Goal: Task Accomplishment & Management: Manage account settings

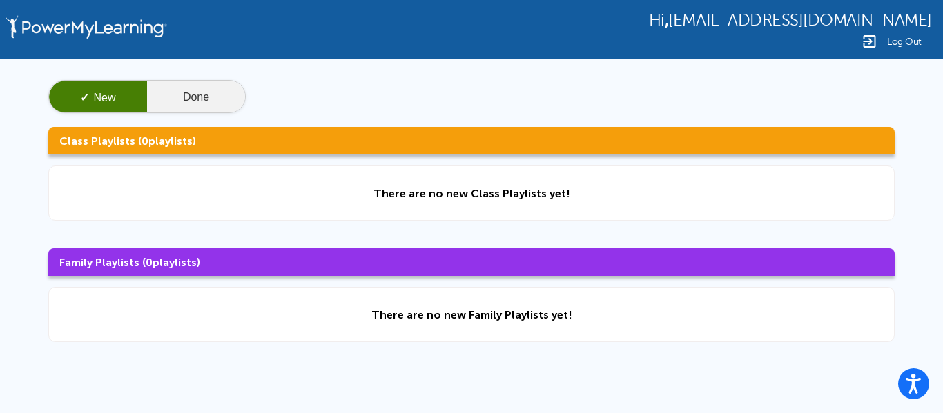
click at [188, 103] on button "Done" at bounding box center [196, 97] width 98 height 33
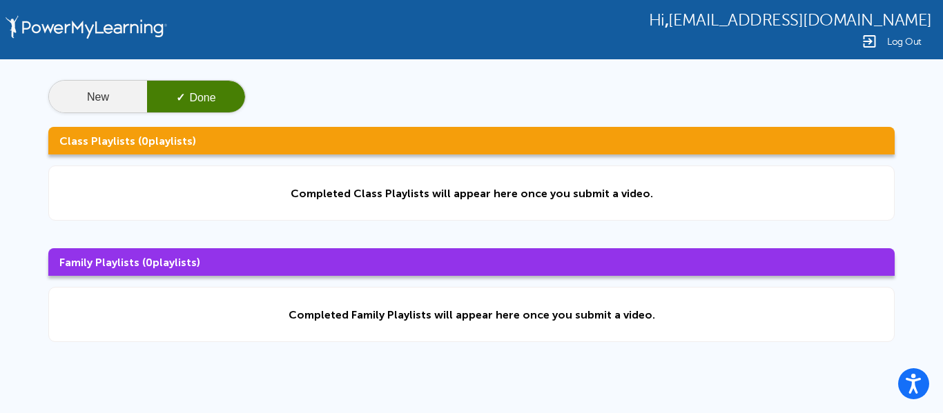
click at [105, 97] on button "New" at bounding box center [98, 97] width 98 height 33
